Goal: Navigation & Orientation: Find specific page/section

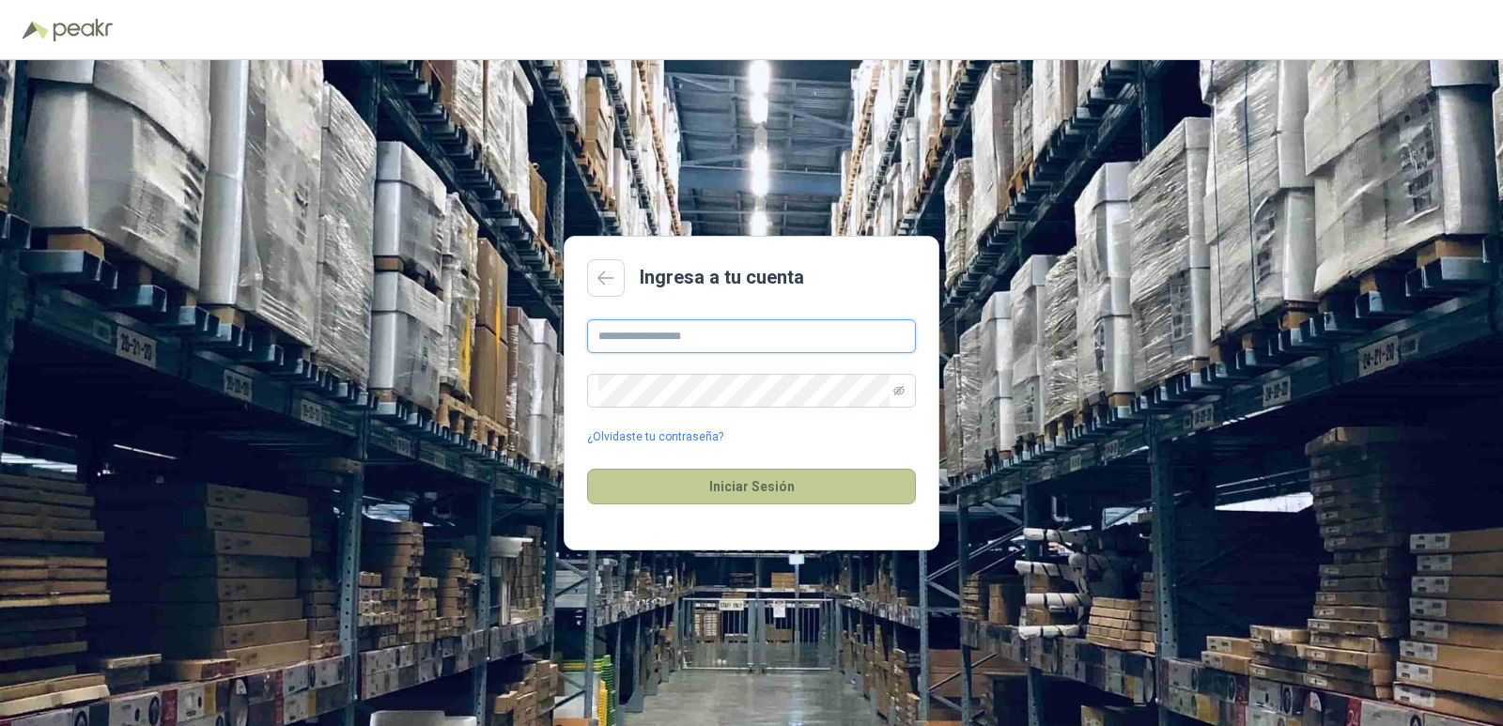
type input "**********"
click at [797, 504] on button "Iniciar Sesión" at bounding box center [751, 487] width 329 height 36
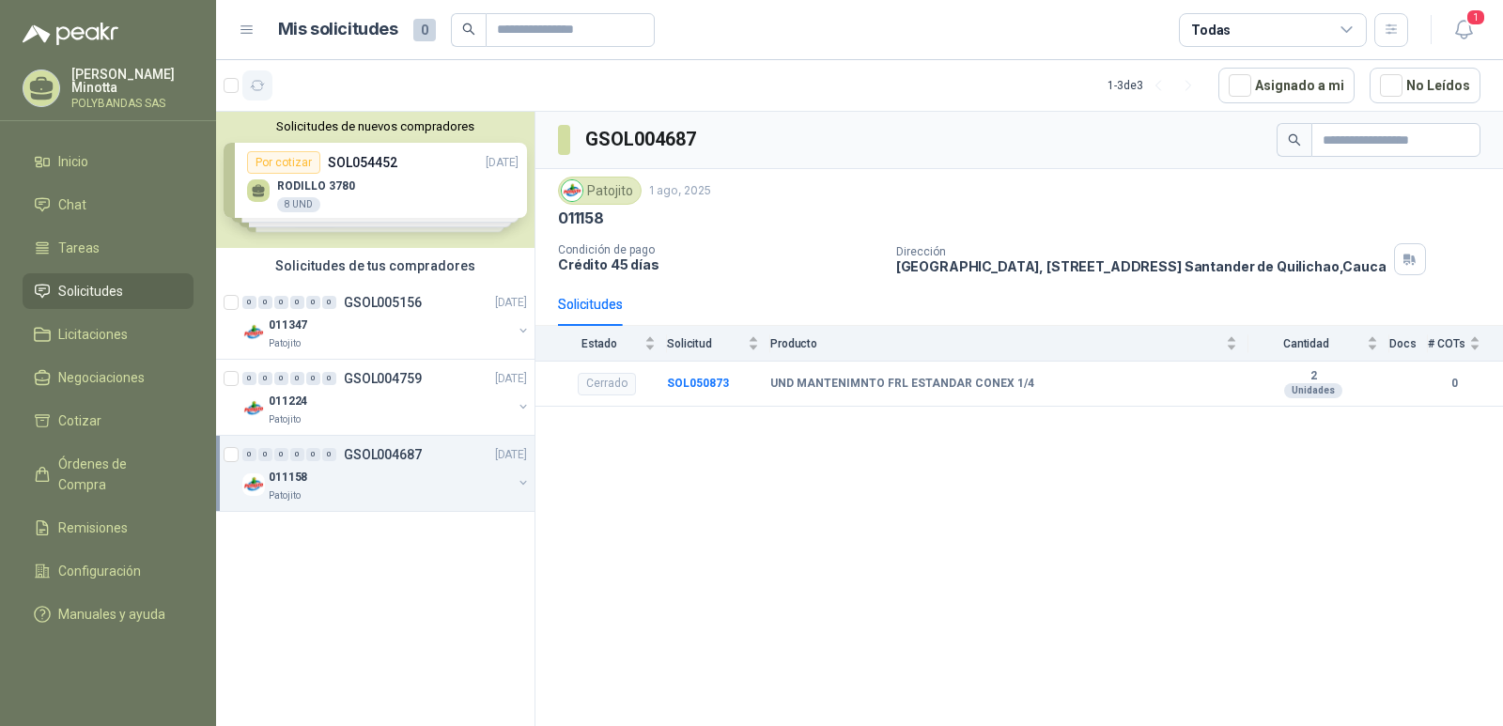
click at [254, 89] on icon "button" at bounding box center [258, 85] width 14 height 9
click at [379, 126] on button "Solicitudes de nuevos compradores" at bounding box center [375, 126] width 303 height 14
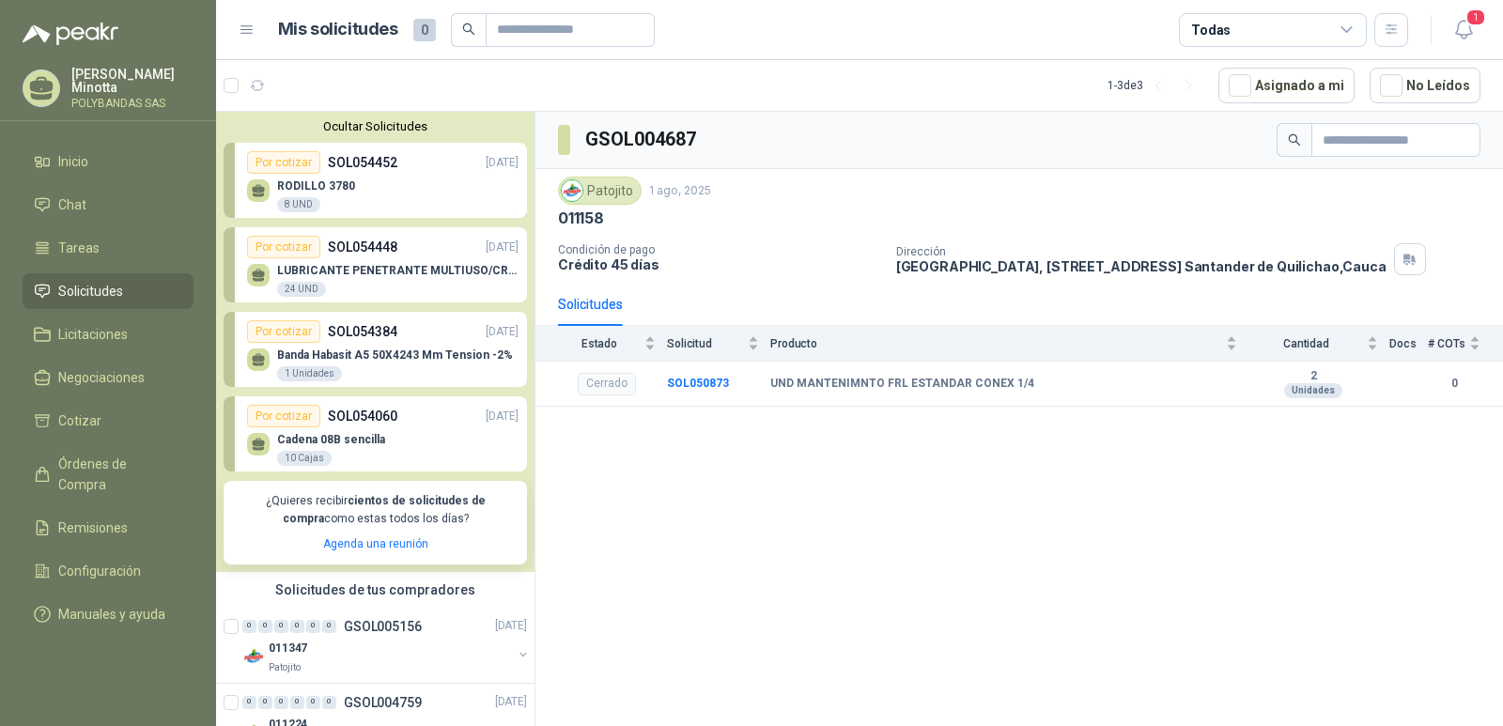
click at [379, 126] on button "Ocultar Solicitudes" at bounding box center [375, 126] width 303 height 14
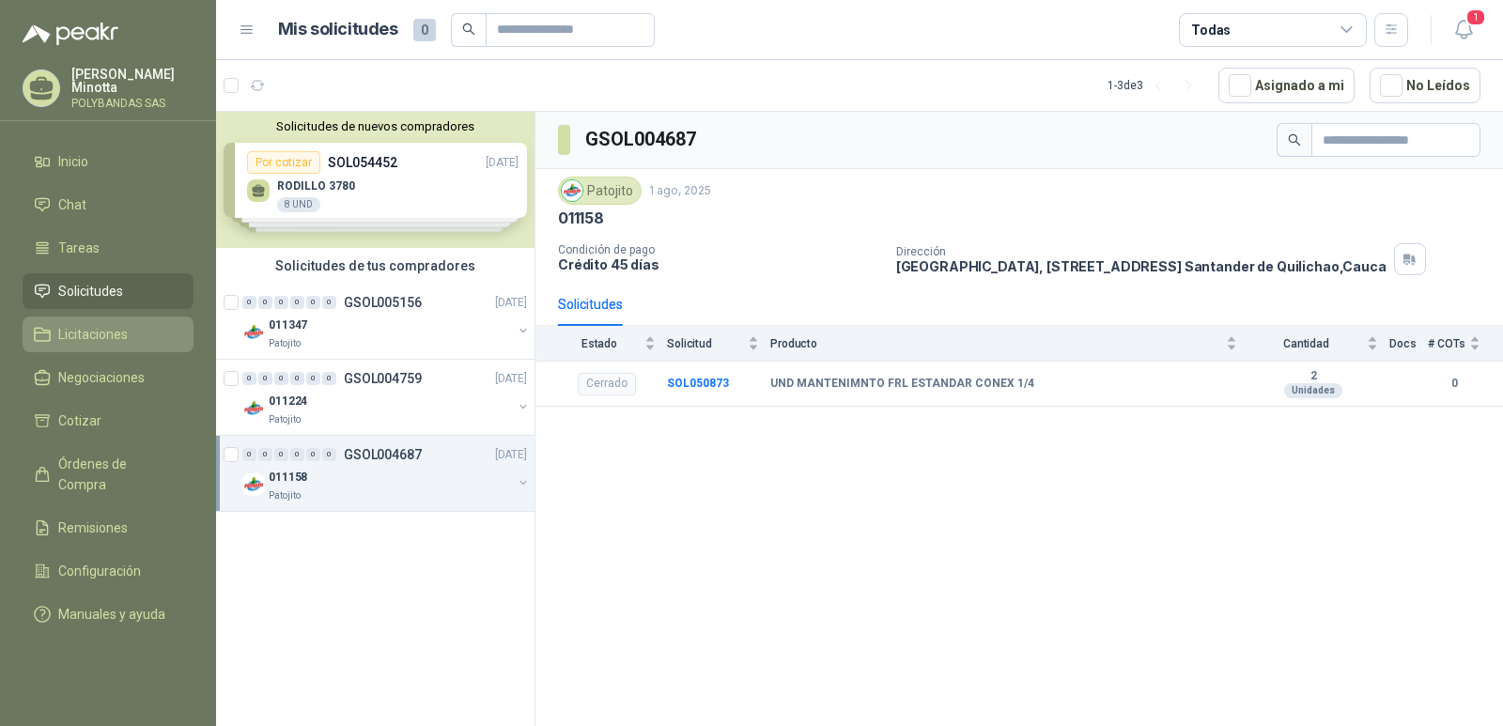
click at [82, 324] on span "Licitaciones" at bounding box center [93, 334] width 70 height 21
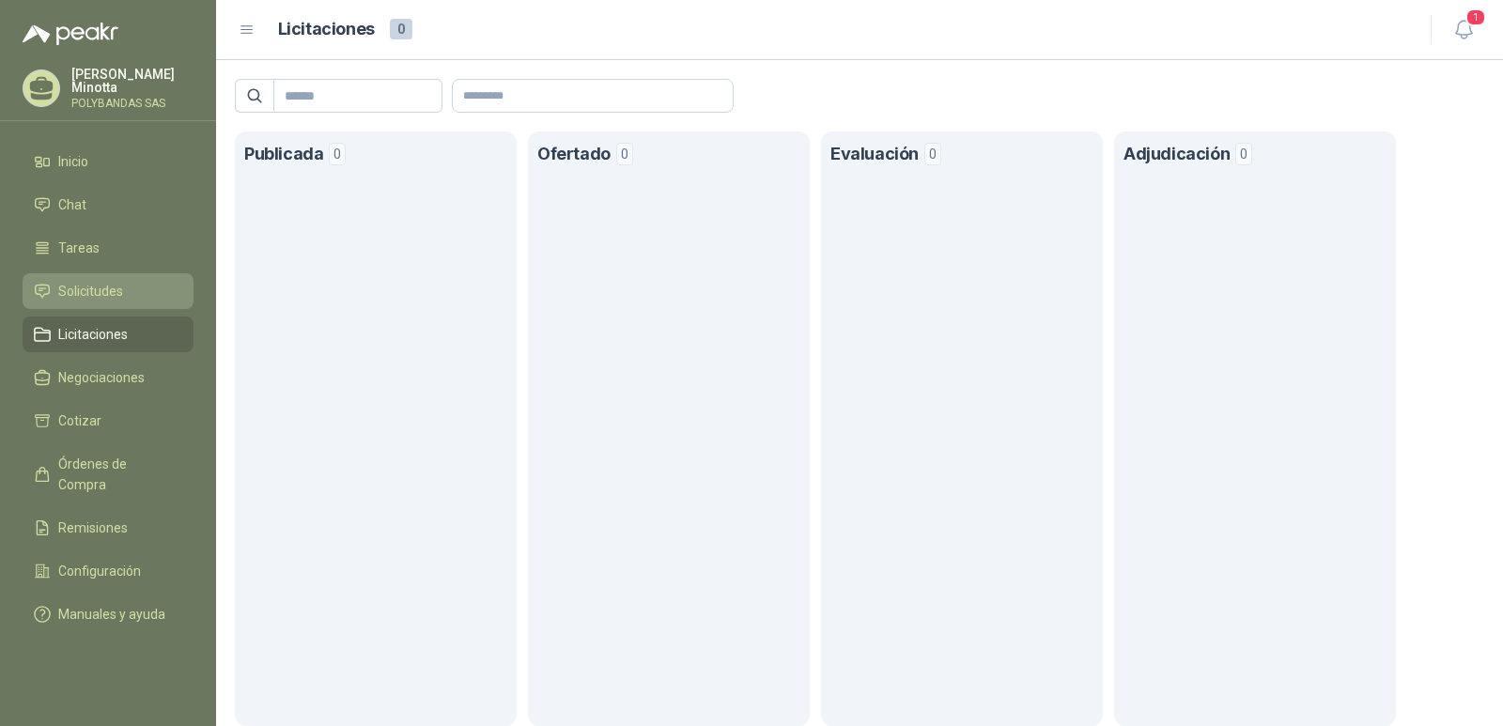
click at [93, 288] on span "Solicitudes" at bounding box center [90, 291] width 65 height 21
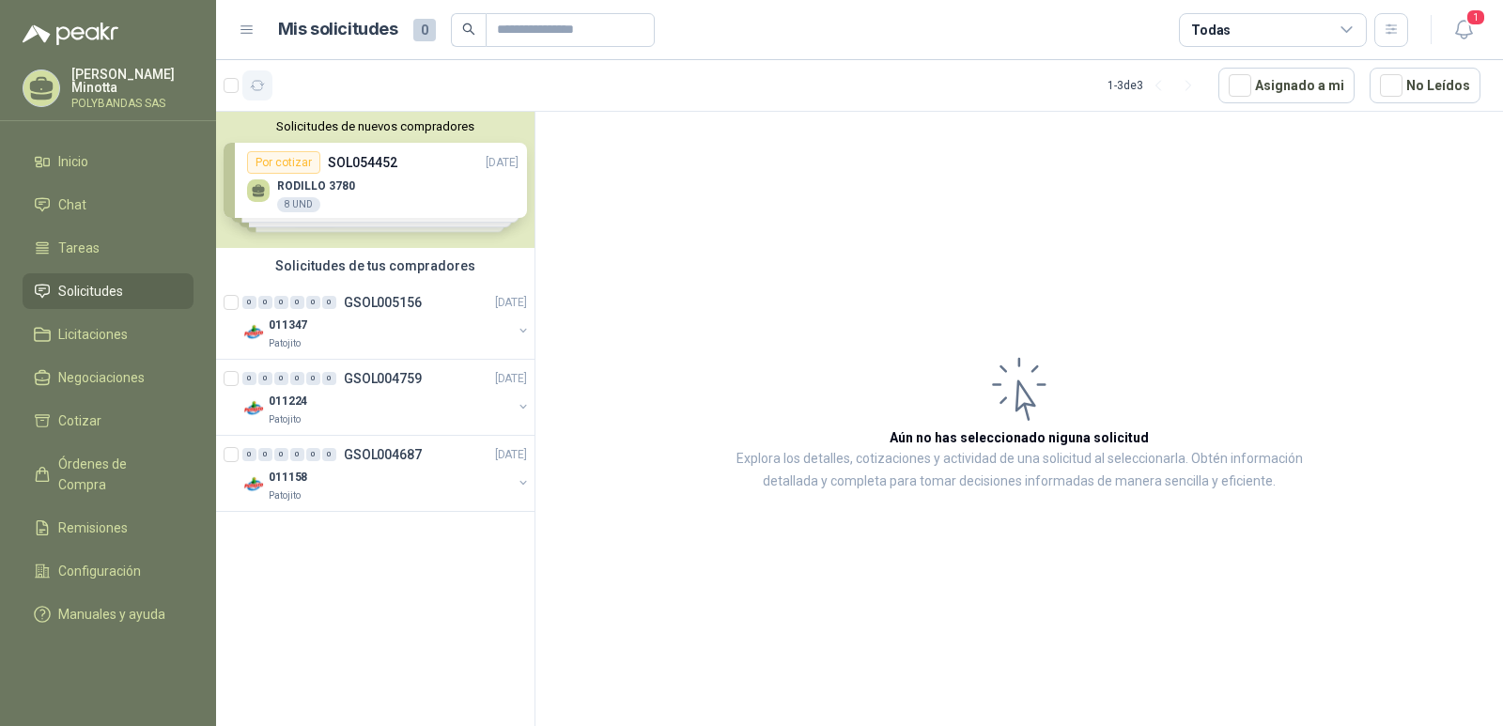
click at [259, 81] on icon "button" at bounding box center [258, 85] width 14 height 9
click at [106, 82] on p "Solanyi [PERSON_NAME]" at bounding box center [132, 81] width 122 height 26
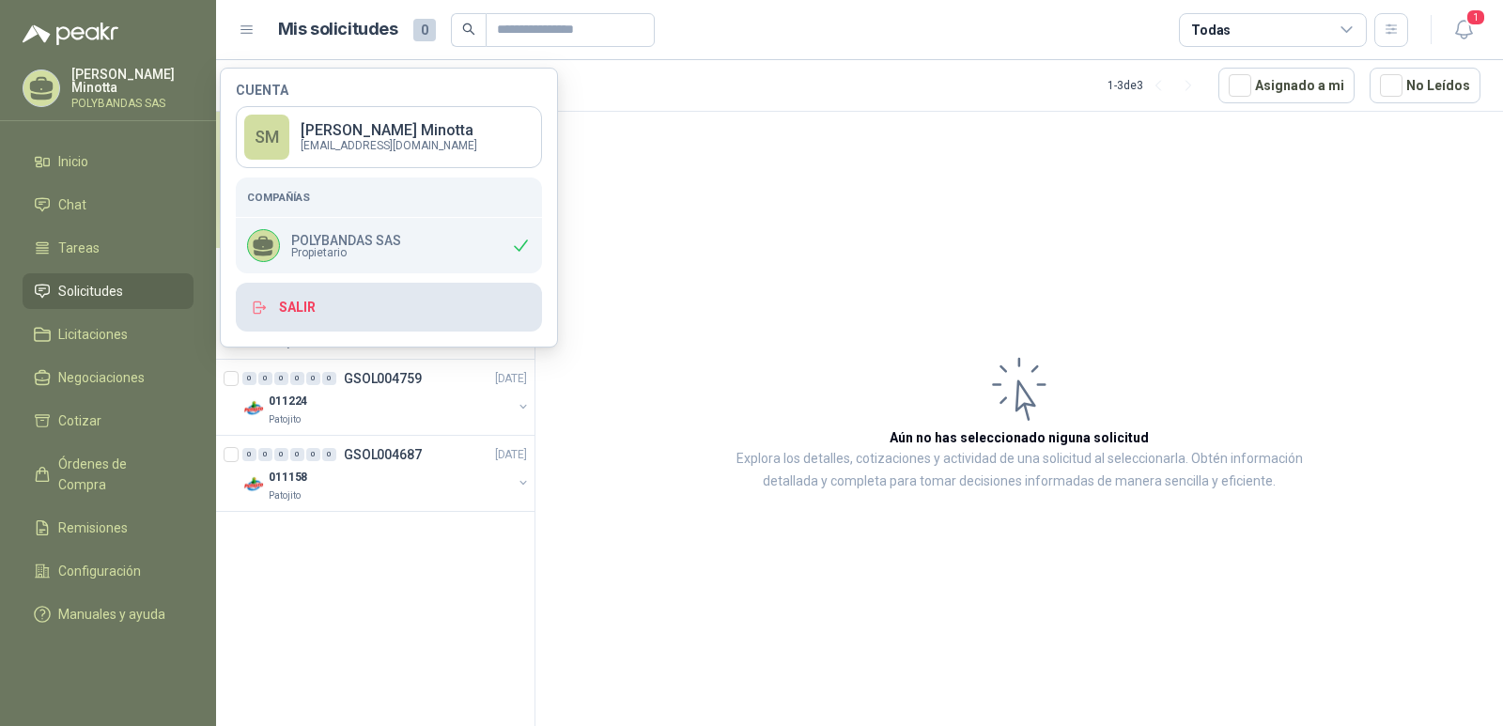
click at [333, 315] on button "Salir" at bounding box center [389, 307] width 306 height 49
